Goal: Information Seeking & Learning: Learn about a topic

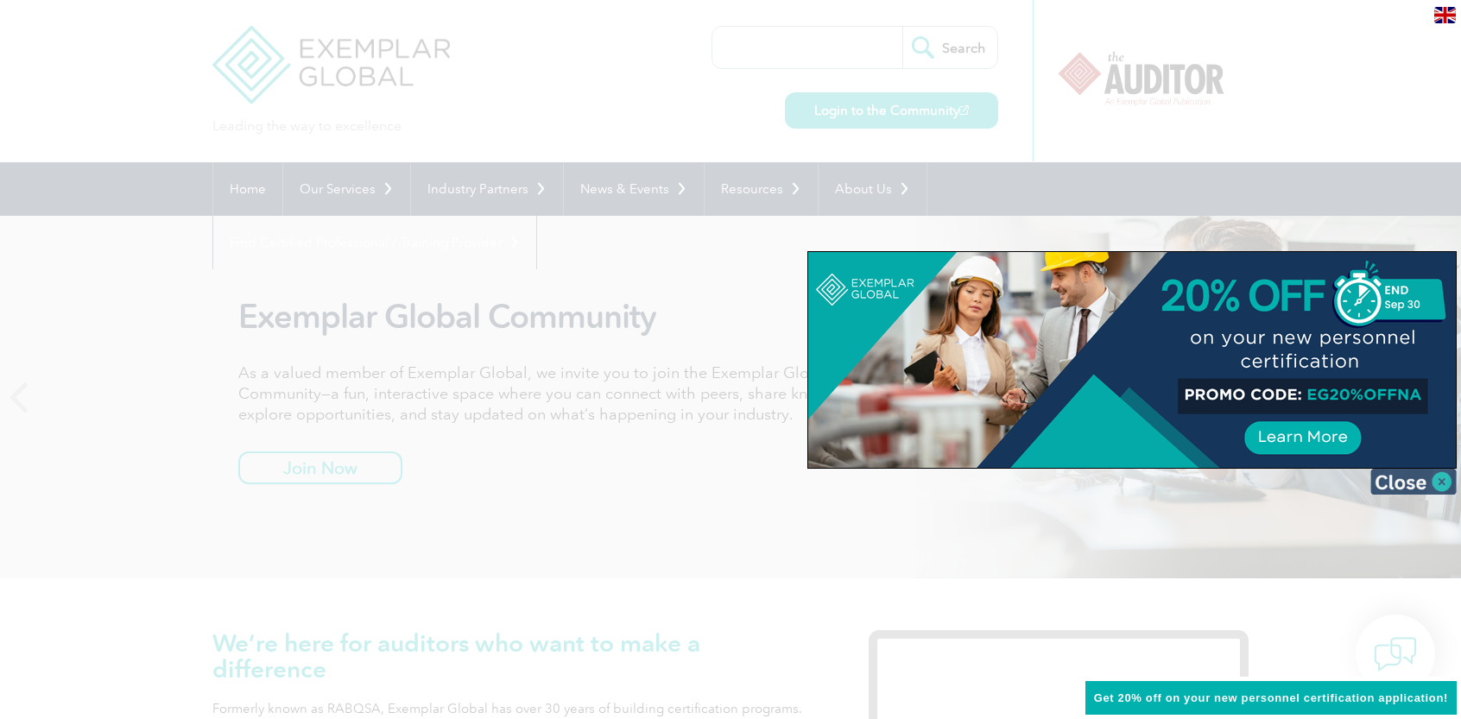
click at [1436, 481] on img at bounding box center [1413, 482] width 86 height 26
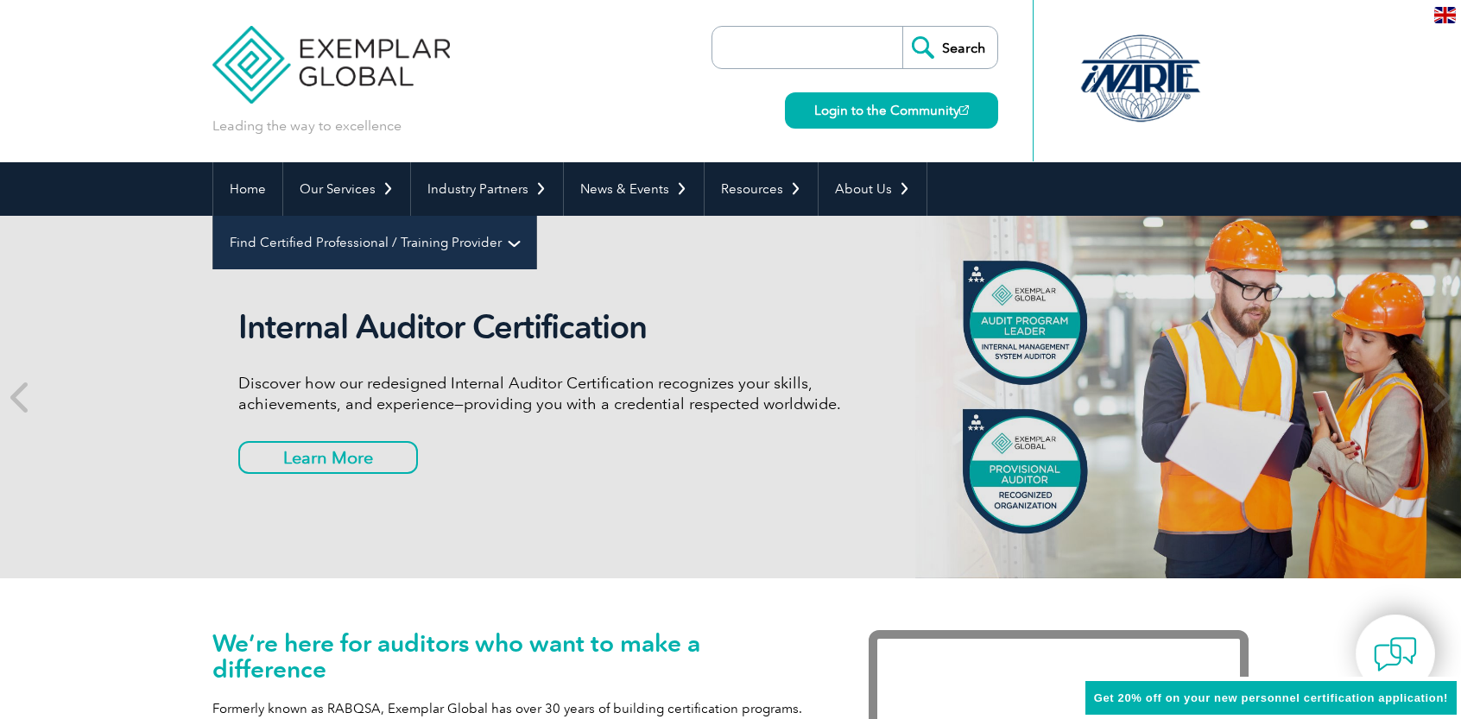
click at [536, 216] on link "Find Certified Professional / Training Provider" at bounding box center [374, 243] width 323 height 54
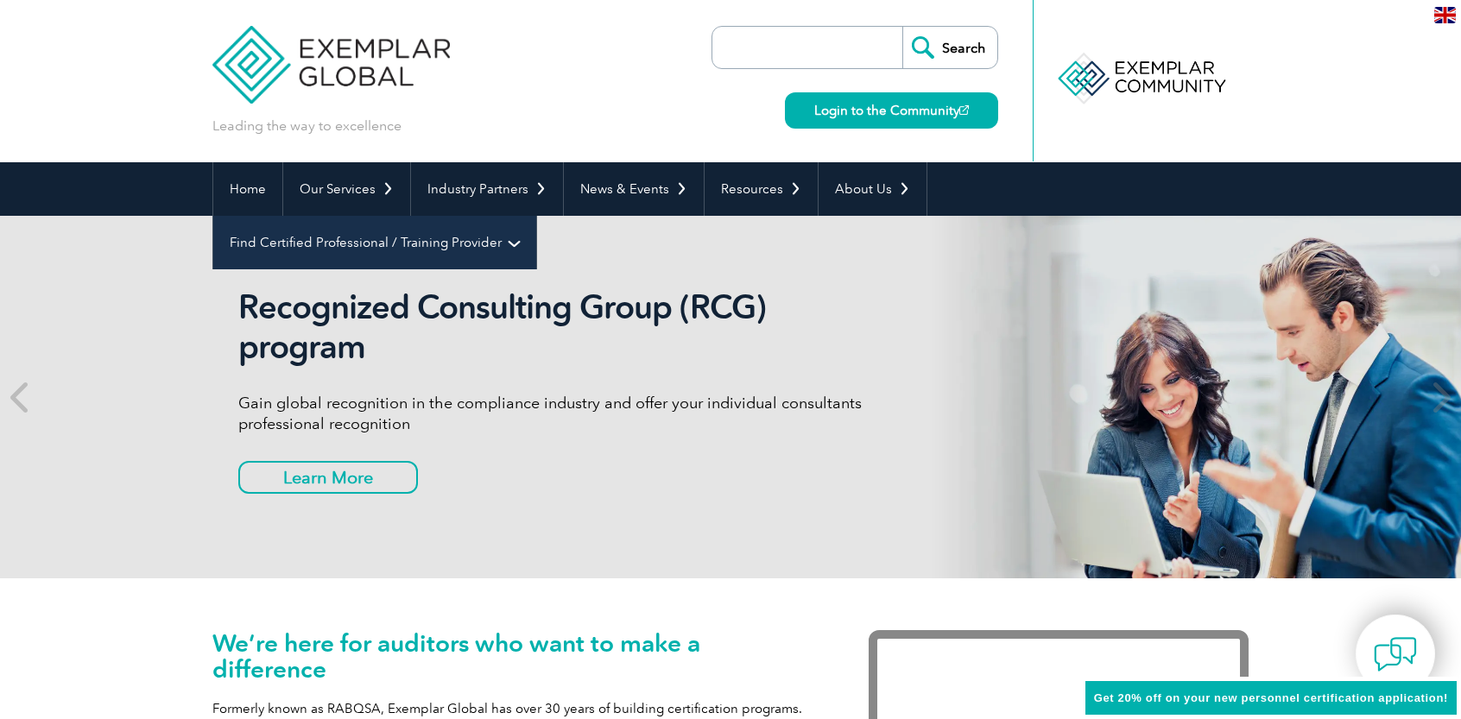
click at [536, 216] on link "Find Certified Professional / Training Provider" at bounding box center [374, 243] width 323 height 54
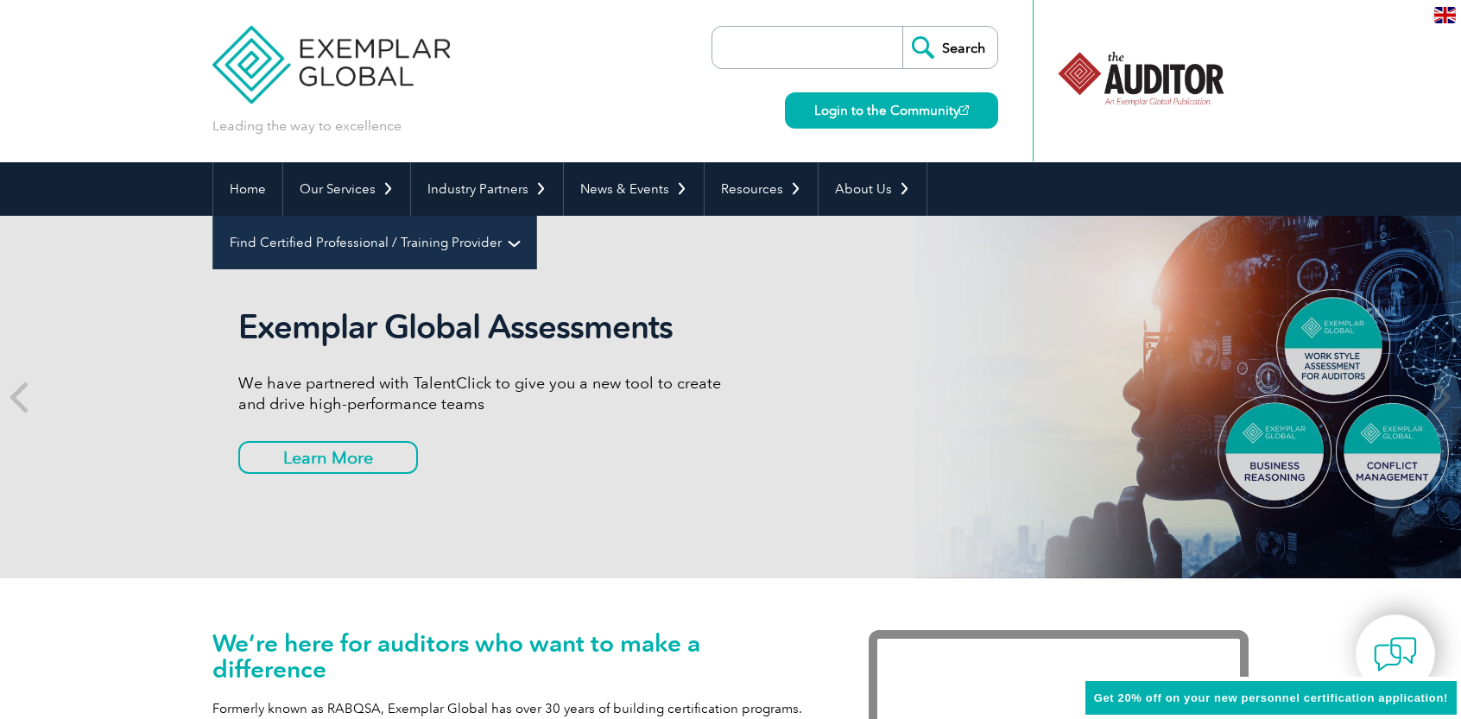
click at [536, 216] on link "Find Certified Professional / Training Provider" at bounding box center [374, 243] width 323 height 54
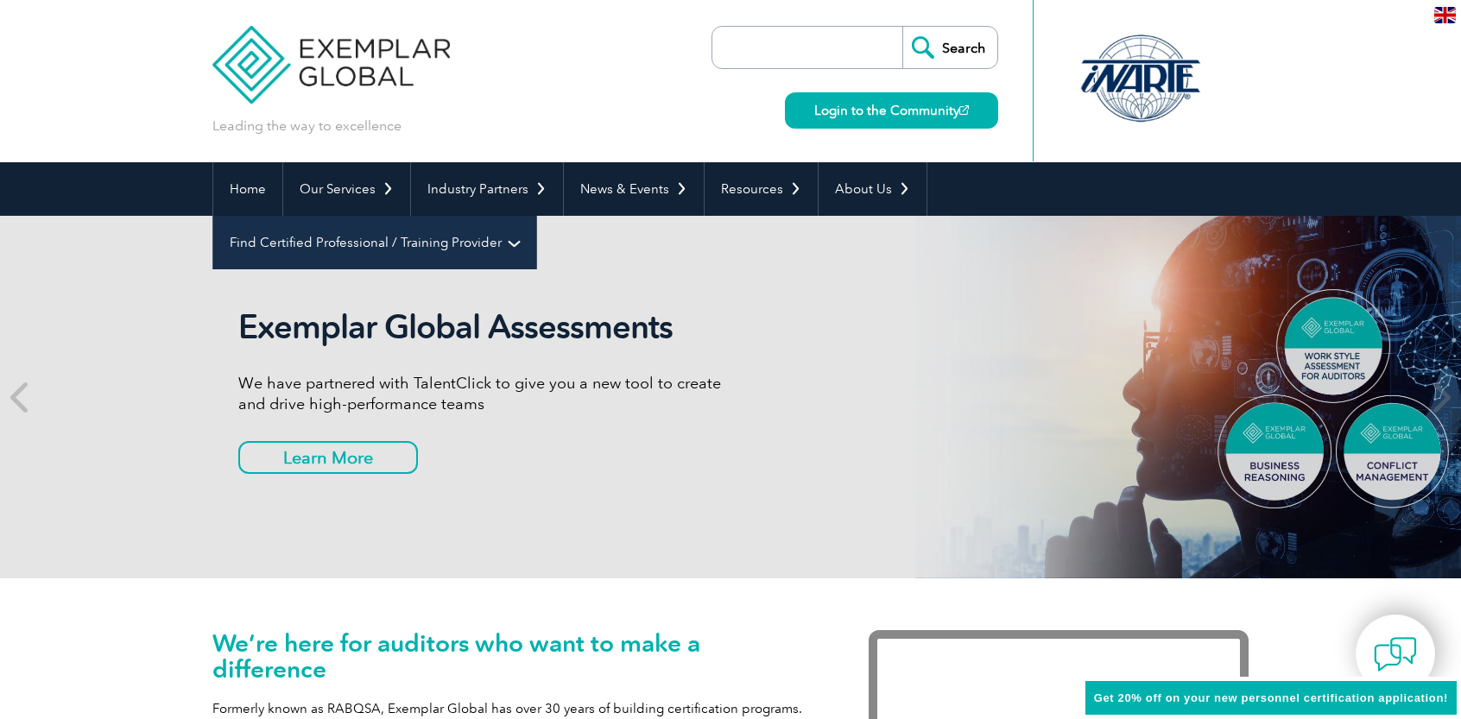
click at [536, 216] on link "Find Certified Professional / Training Provider" at bounding box center [374, 243] width 323 height 54
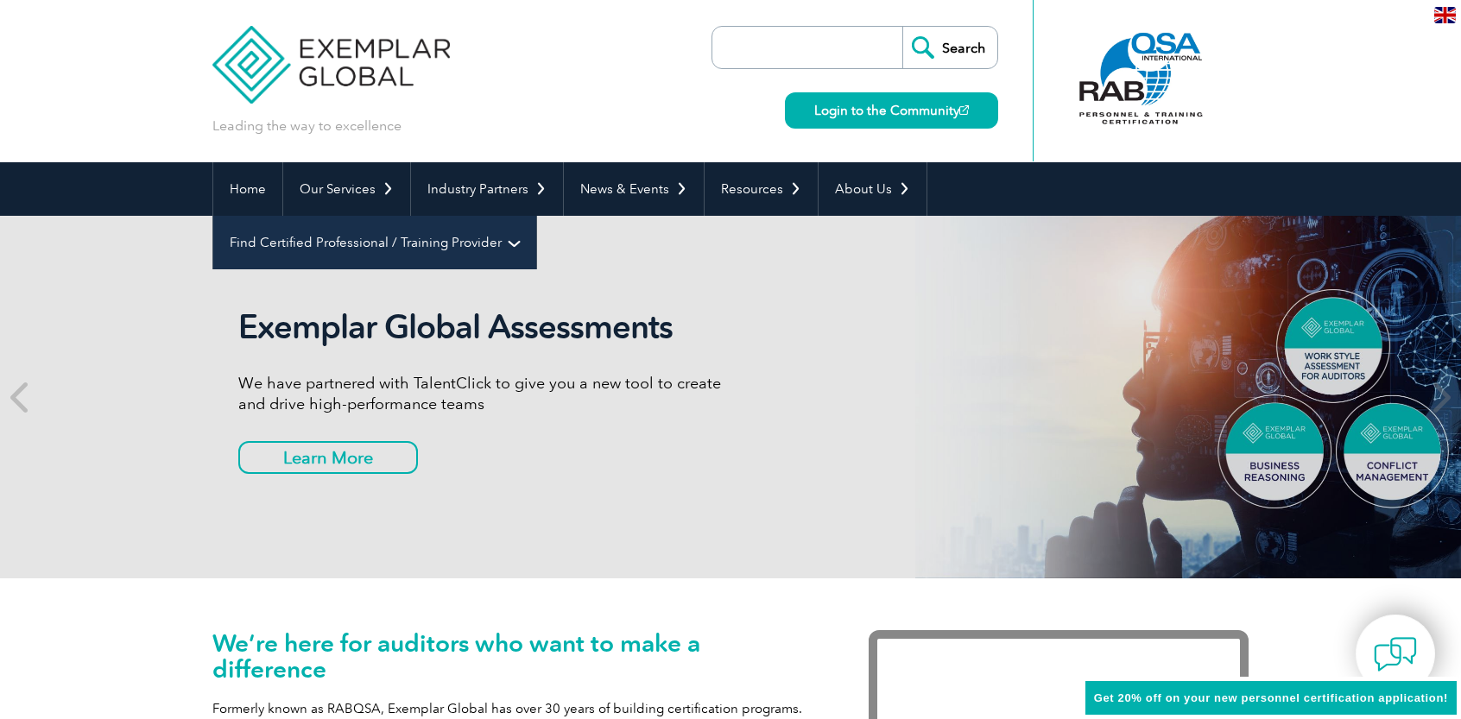
click at [536, 216] on link "Find Certified Professional / Training Provider" at bounding box center [374, 243] width 323 height 54
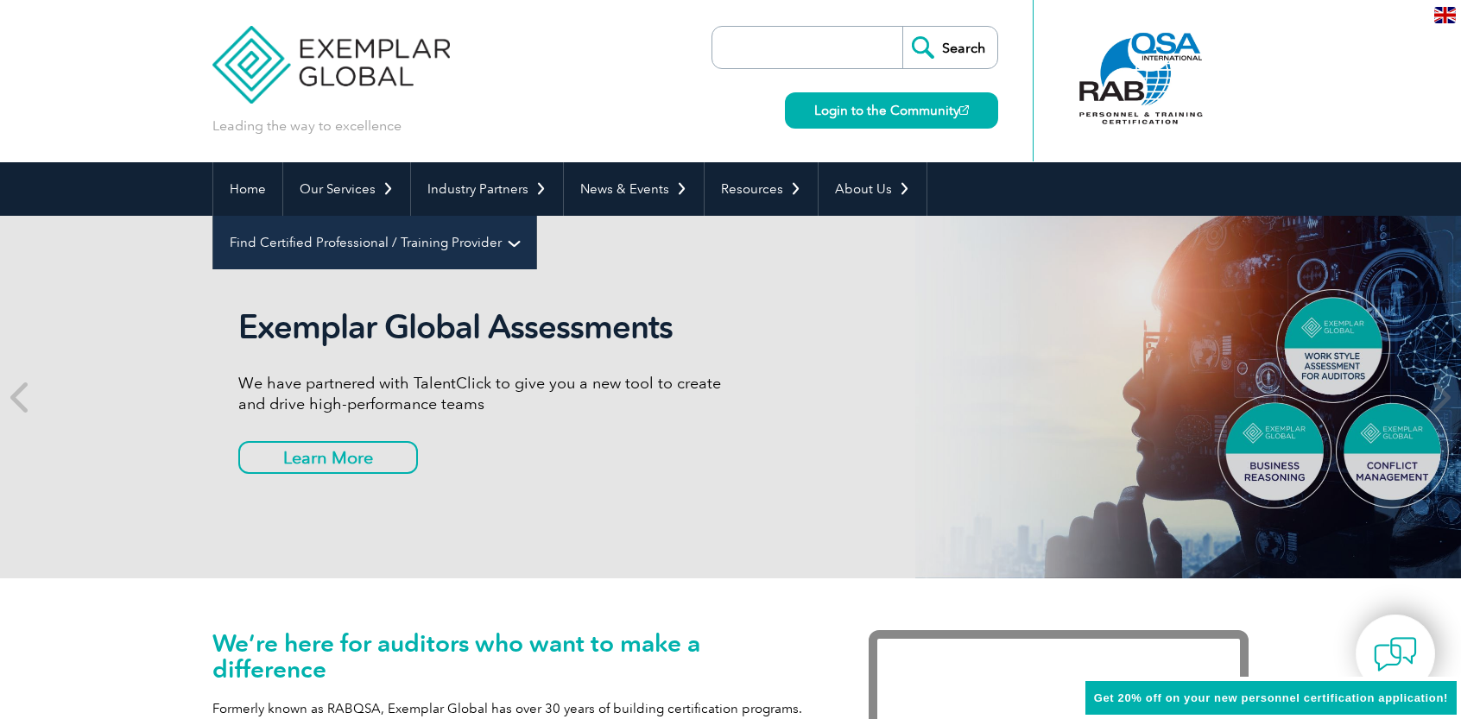
click at [536, 216] on link "Find Certified Professional / Training Provider" at bounding box center [374, 243] width 323 height 54
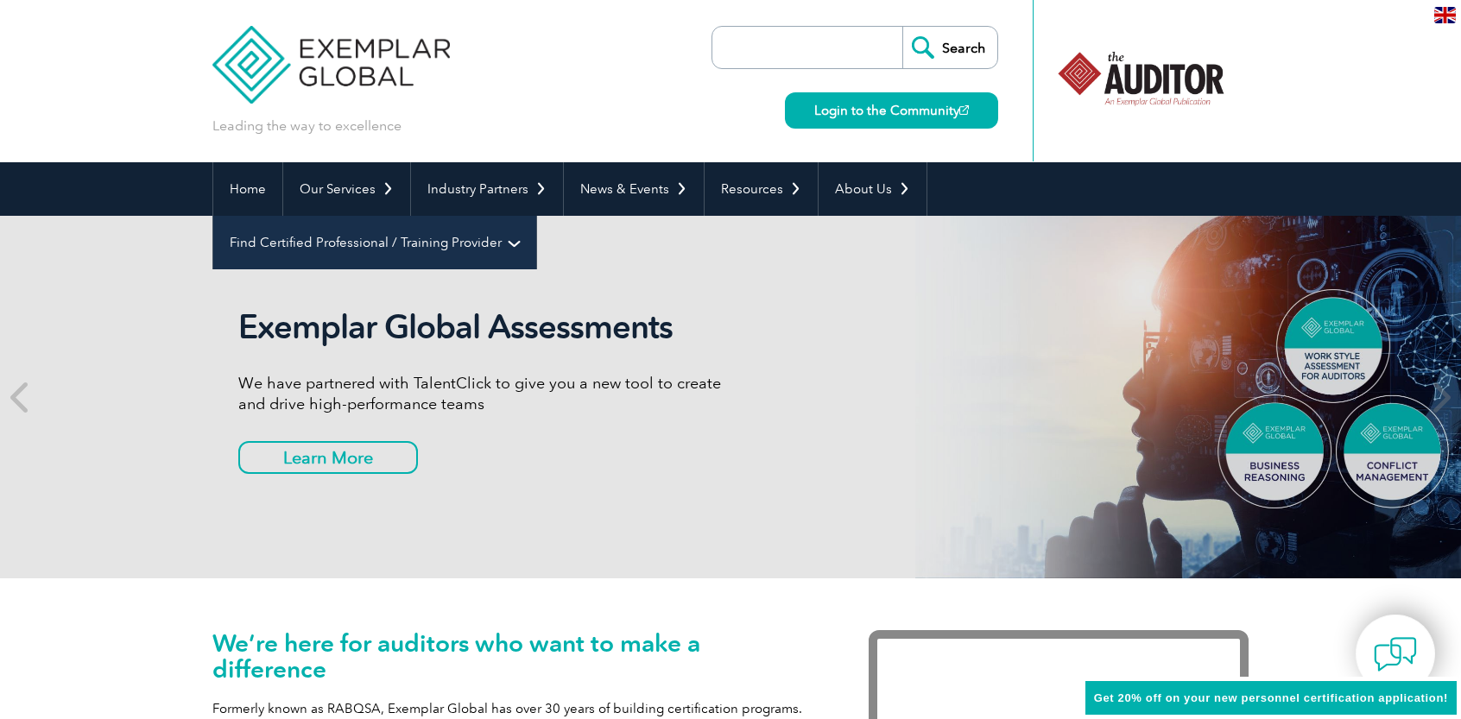
click at [536, 216] on link "Find Certified Professional / Training Provider" at bounding box center [374, 243] width 323 height 54
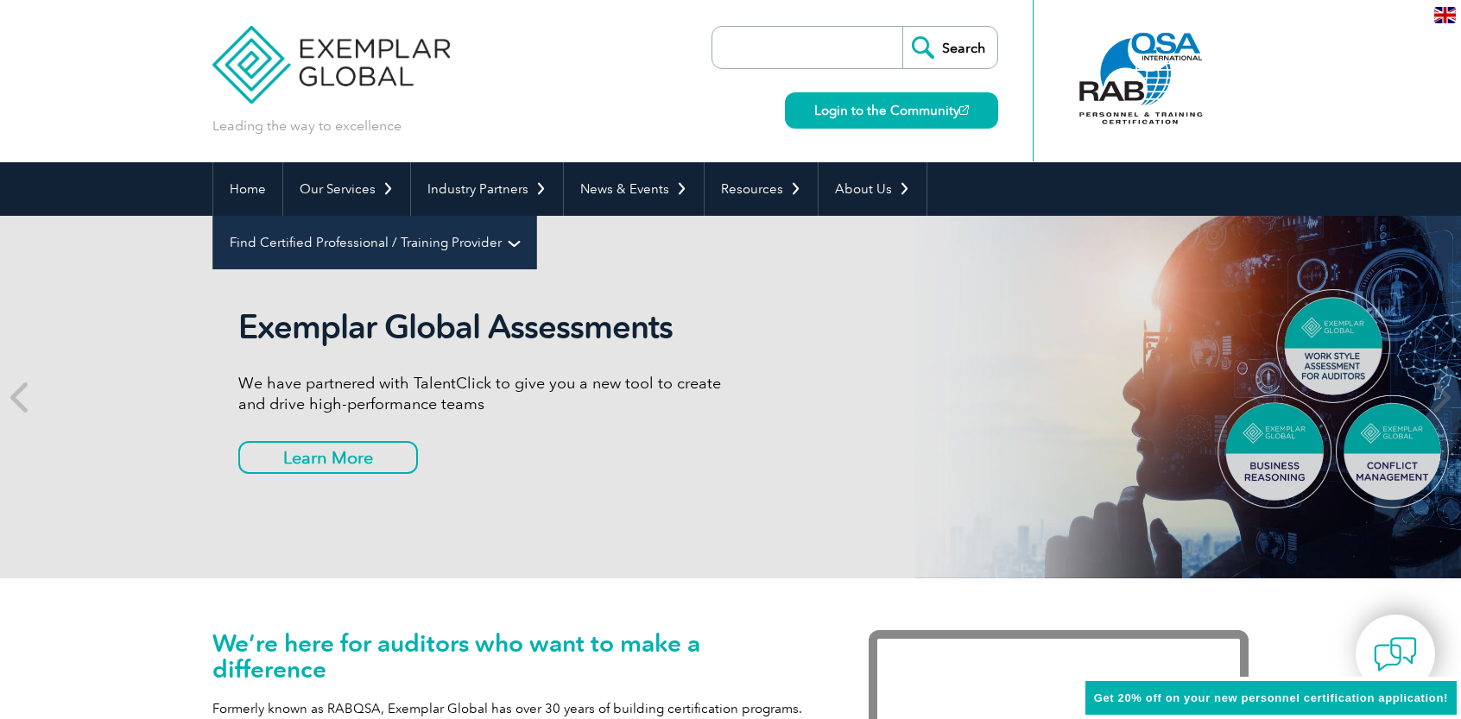
click at [536, 216] on link "Find Certified Professional / Training Provider" at bounding box center [374, 243] width 323 height 54
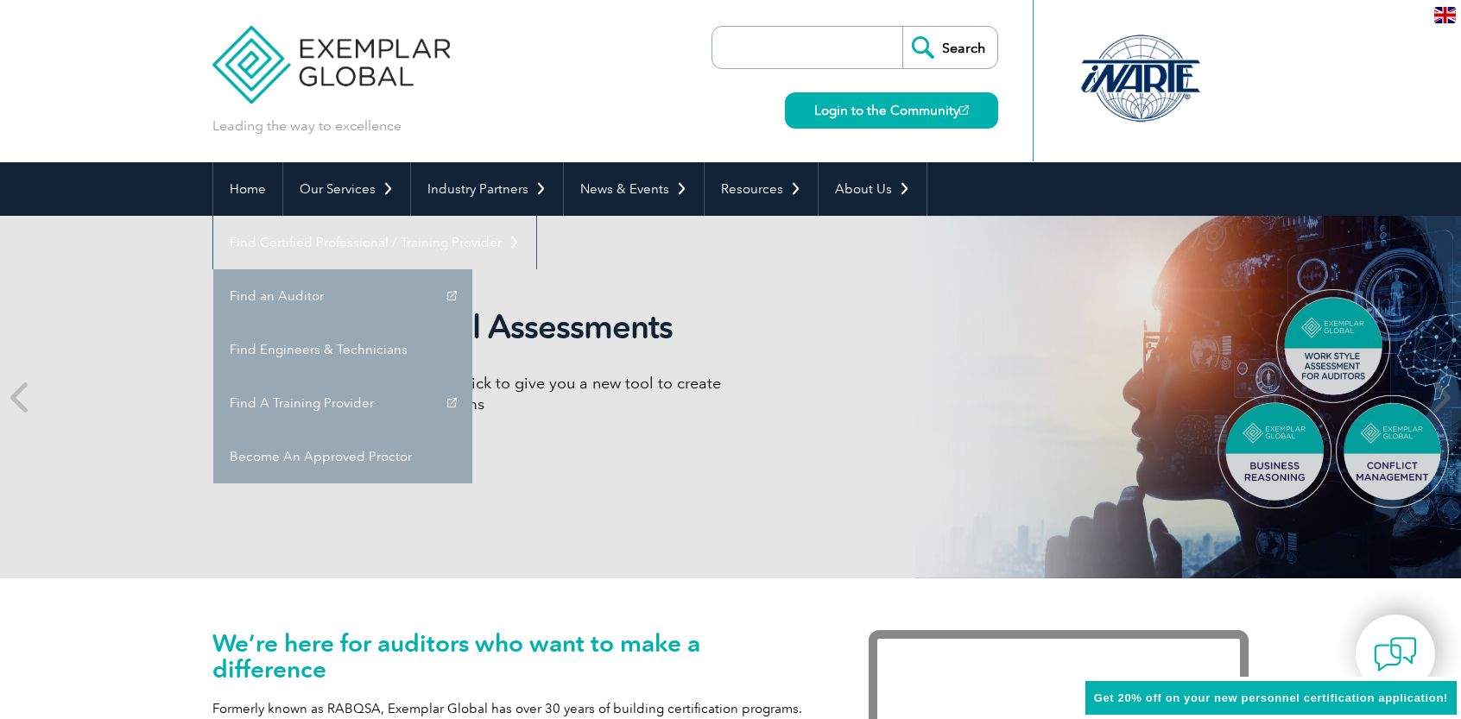
click at [1385, 286] on div "Exemplar Global Assessments We have partnered with TalentClick to give you a ne…" at bounding box center [730, 397] width 1461 height 363
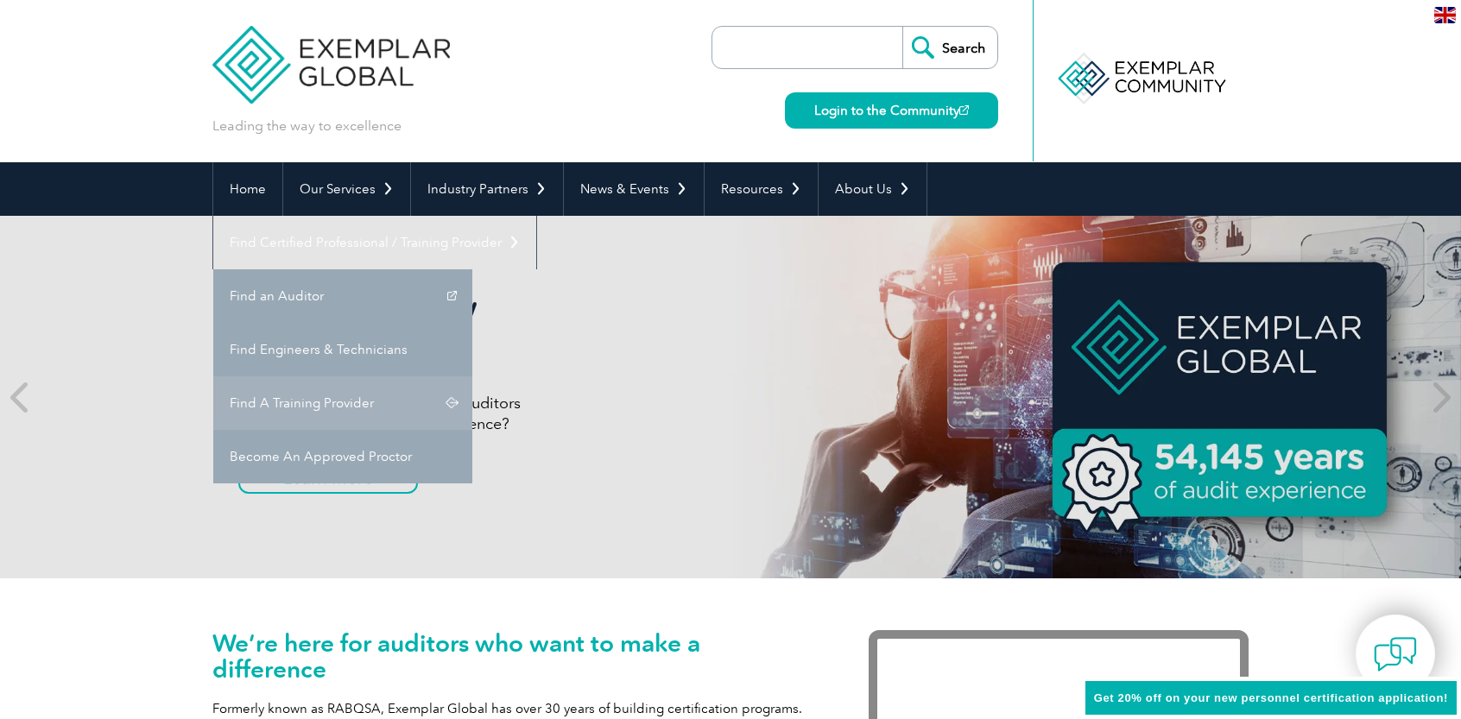
click at [472, 376] on link "Find A Training Provider" at bounding box center [342, 403] width 259 height 54
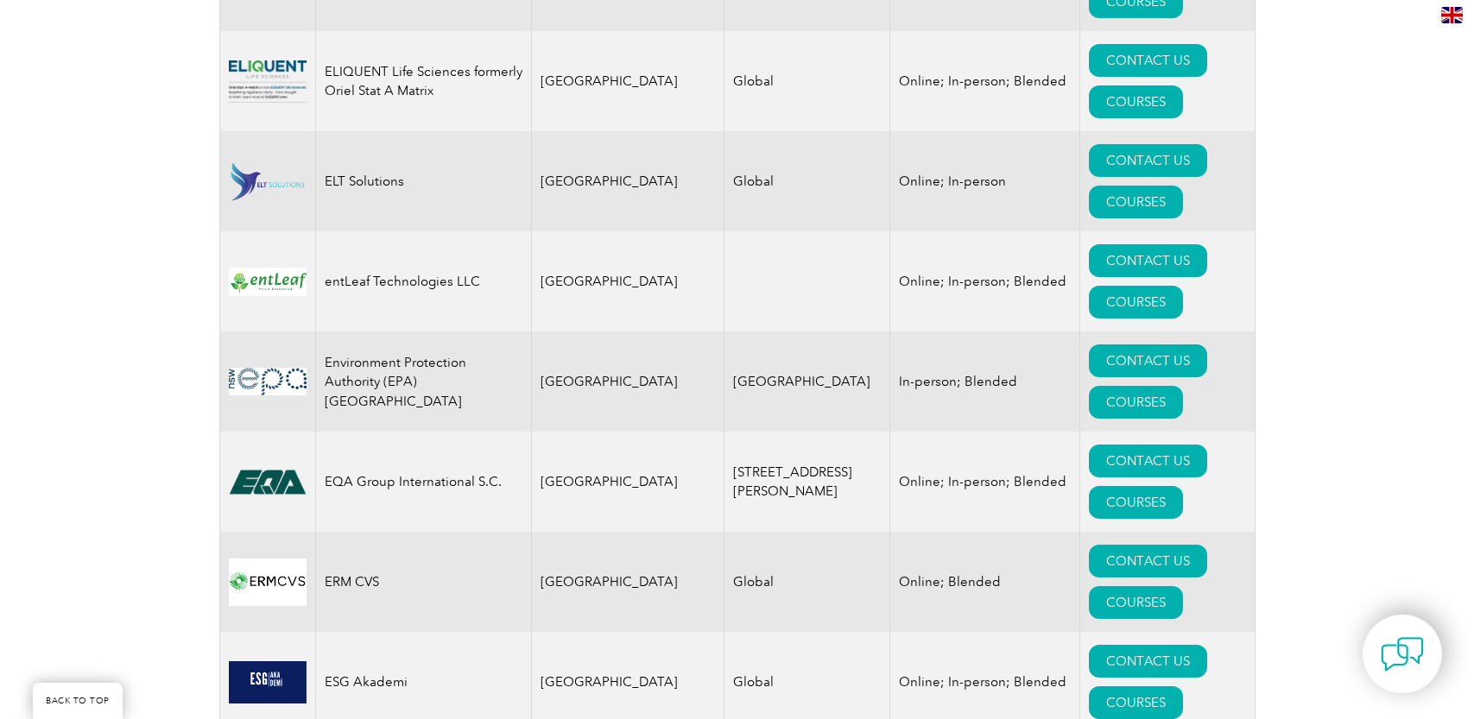
scroll to position [8486, 0]
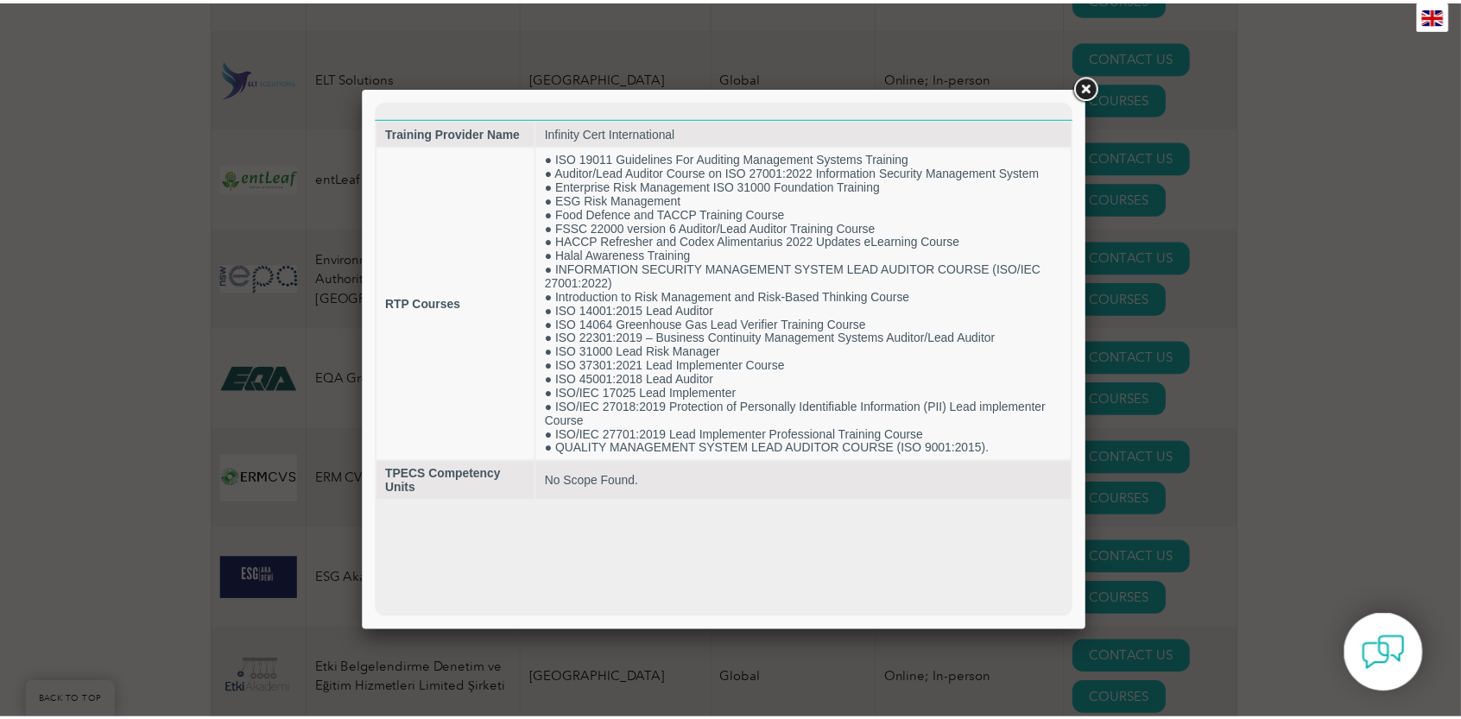
scroll to position [8577, 0]
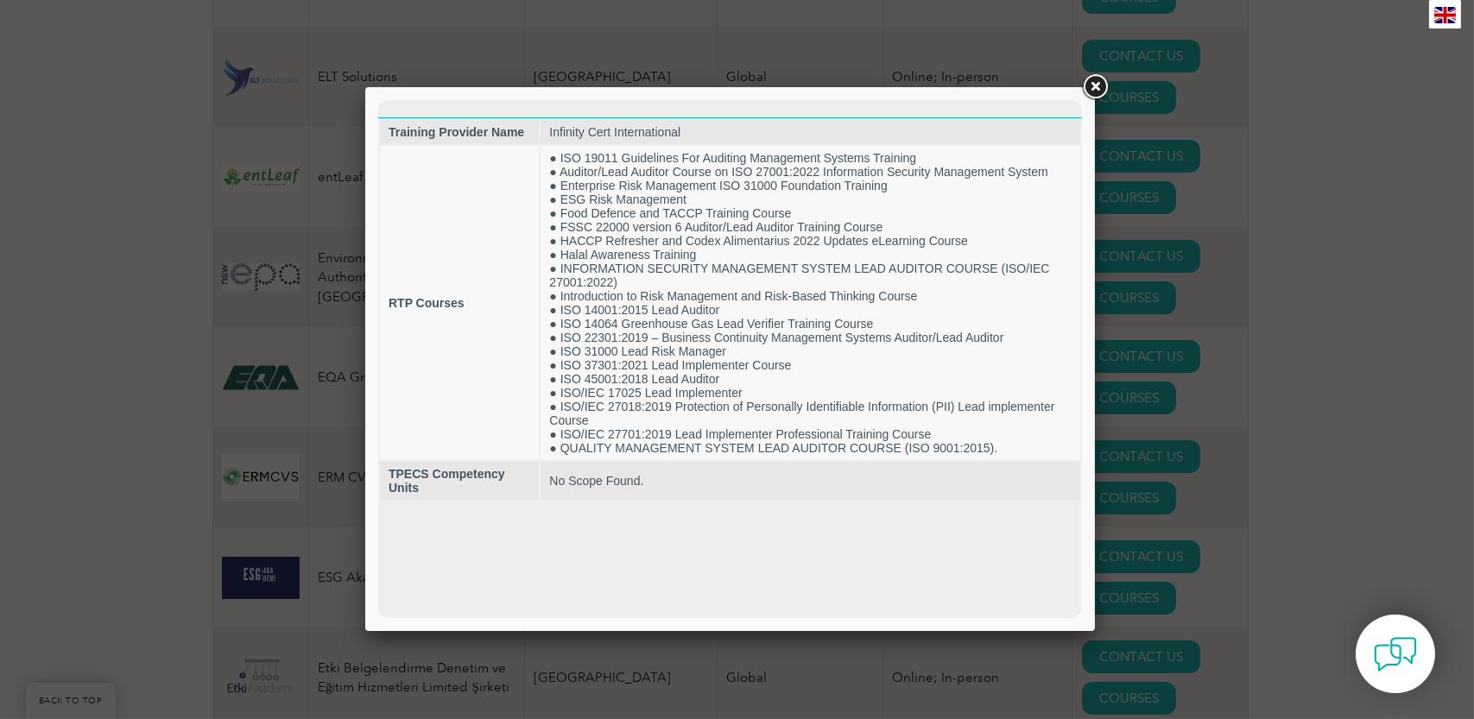
click at [1096, 86] on link at bounding box center [1094, 87] width 31 height 31
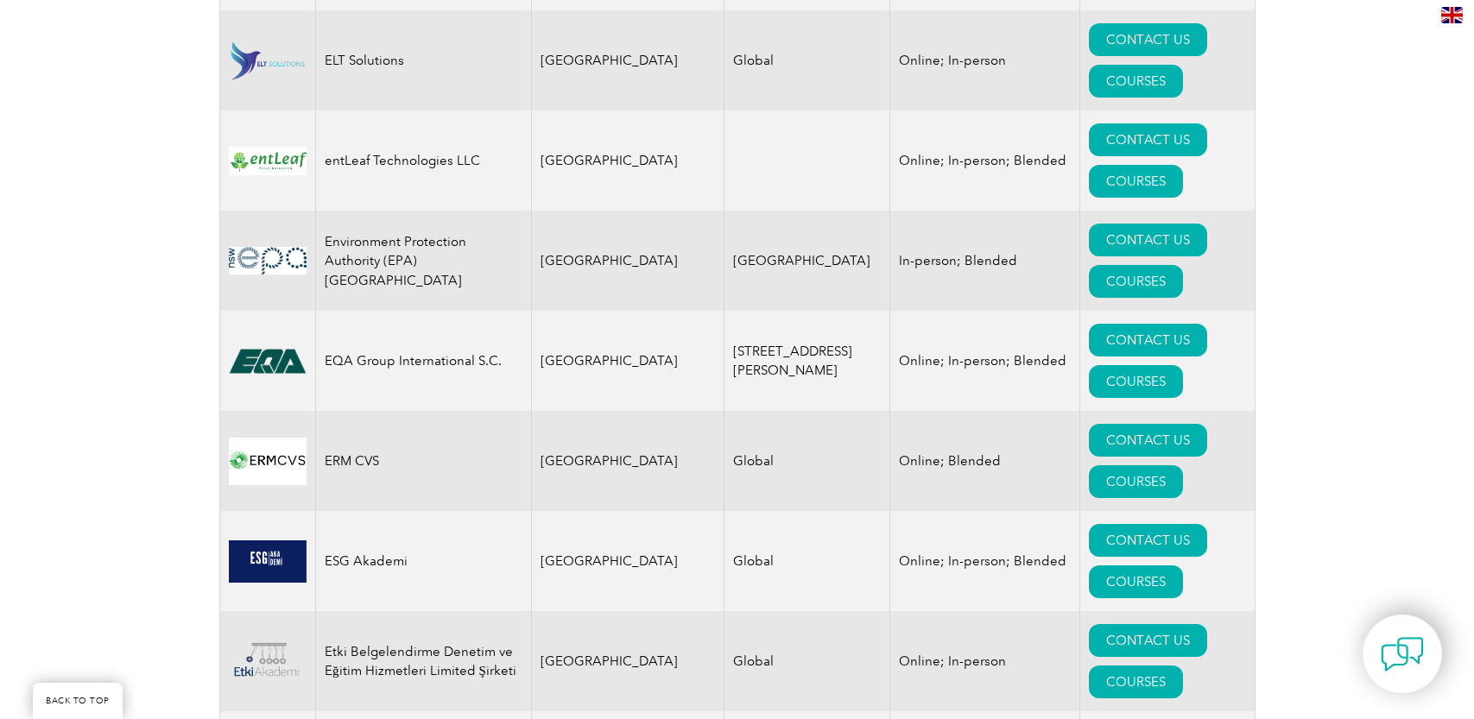
scroll to position [8629, 0]
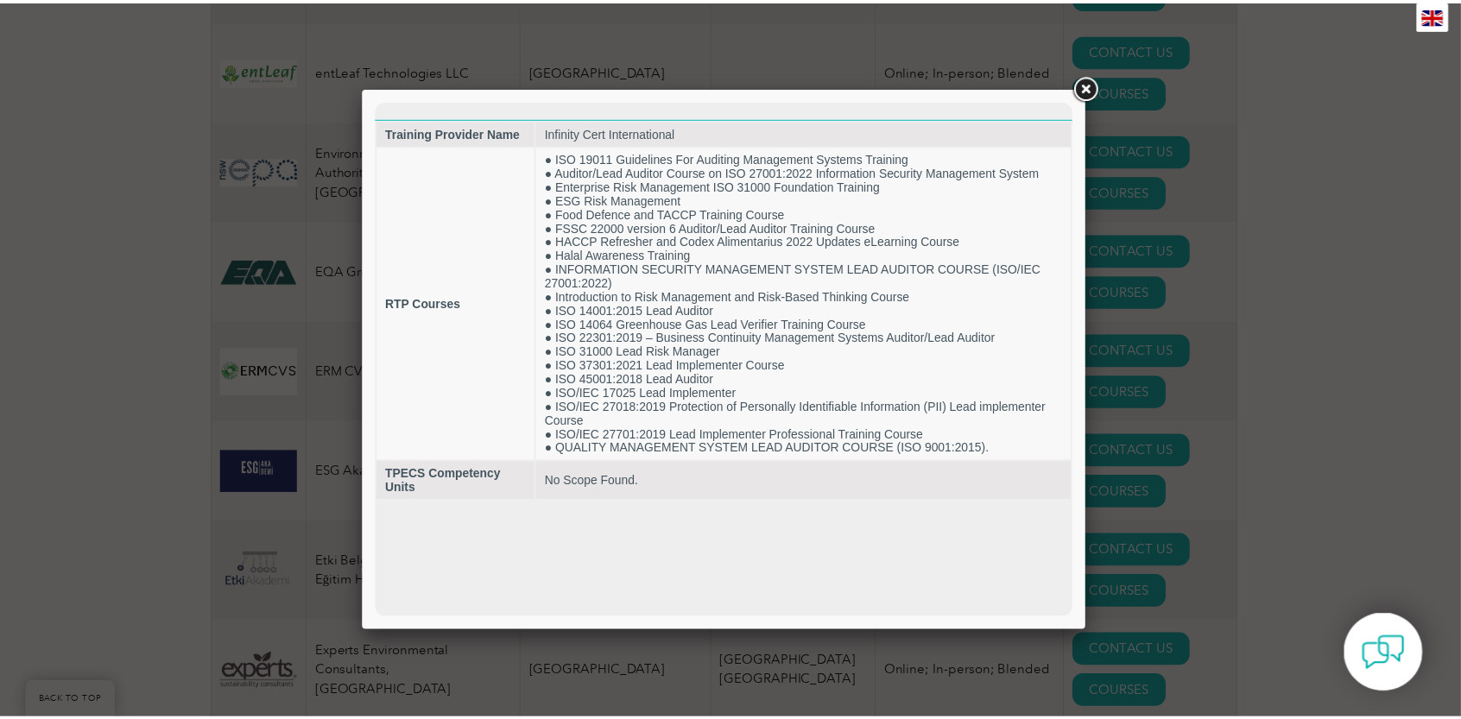
scroll to position [8708, 0]
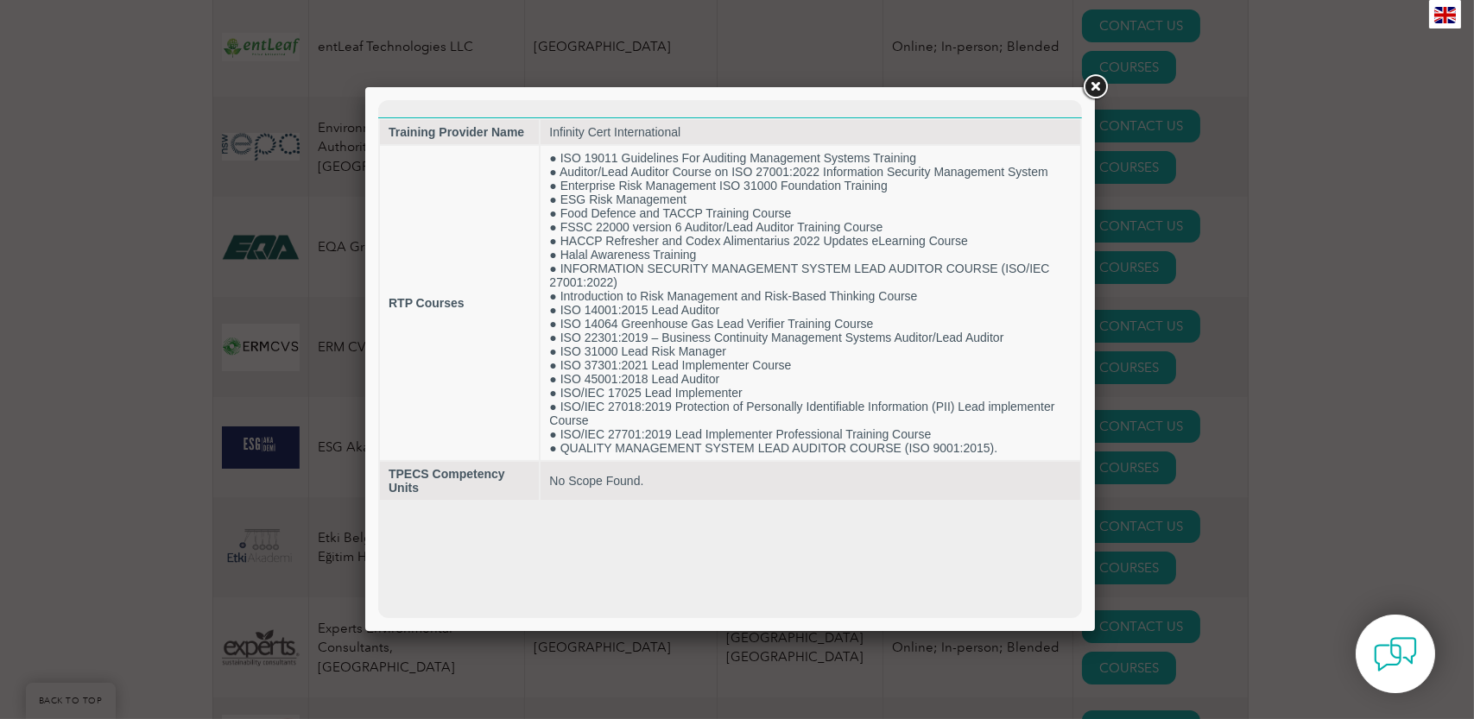
click at [1101, 85] on link at bounding box center [1094, 87] width 31 height 31
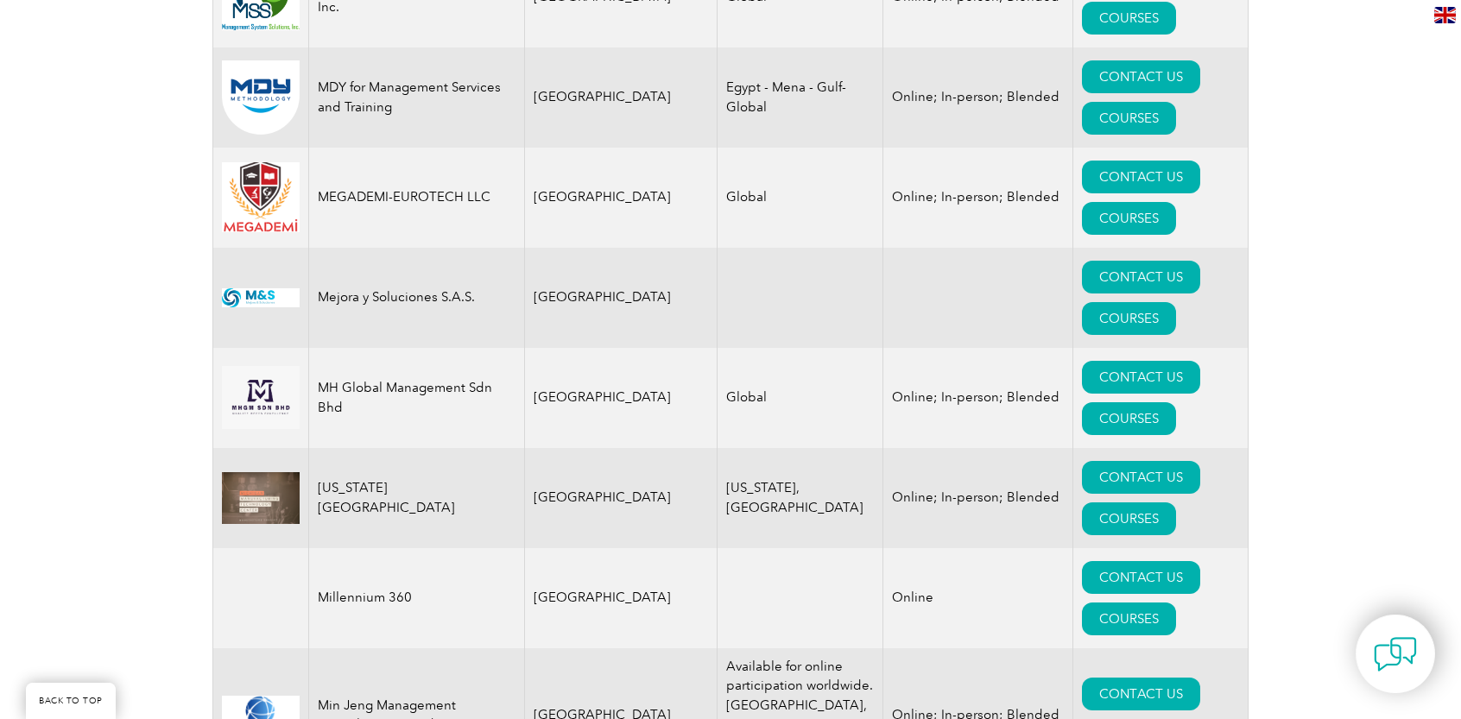
scroll to position [16800, 0]
